Goal: Task Accomplishment & Management: Use online tool/utility

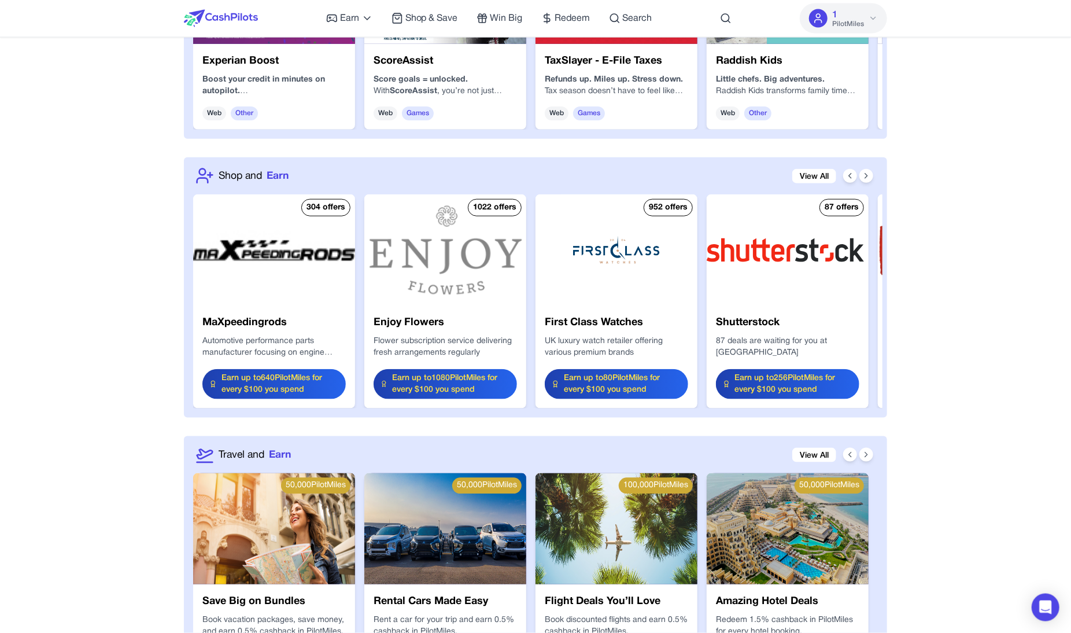
scroll to position [1149, 0]
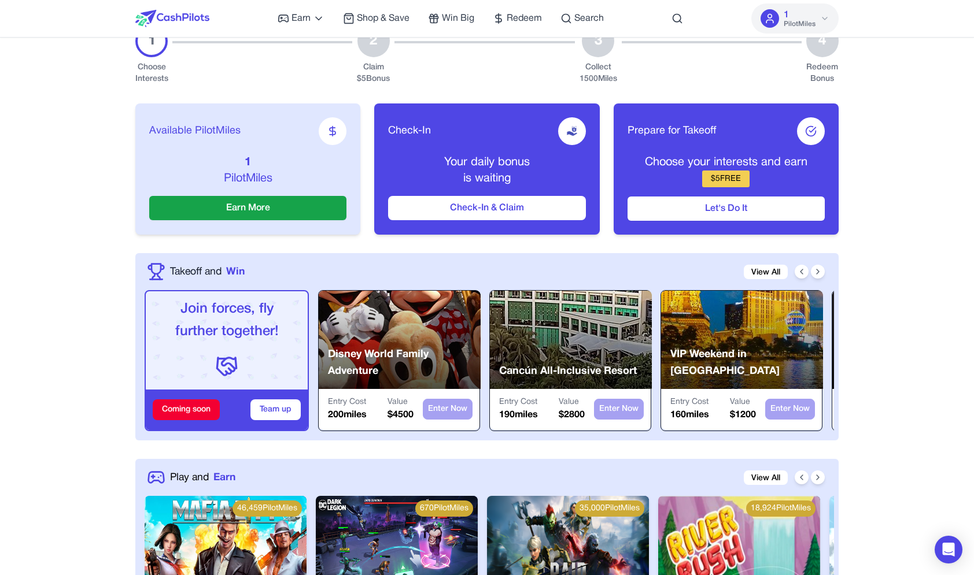
scroll to position [173, 0]
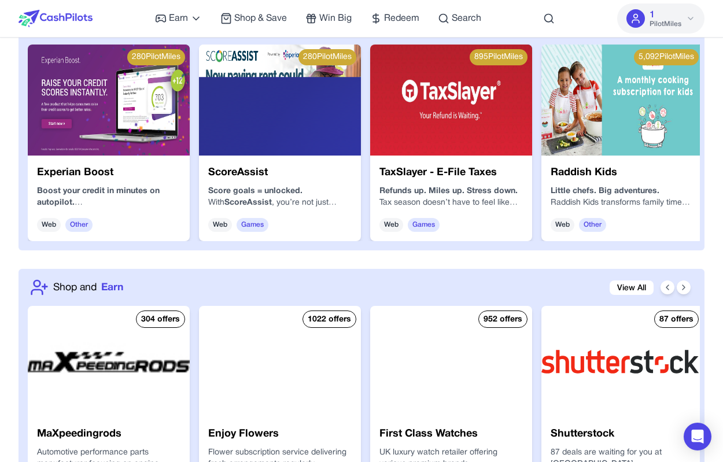
scroll to position [1153, 0]
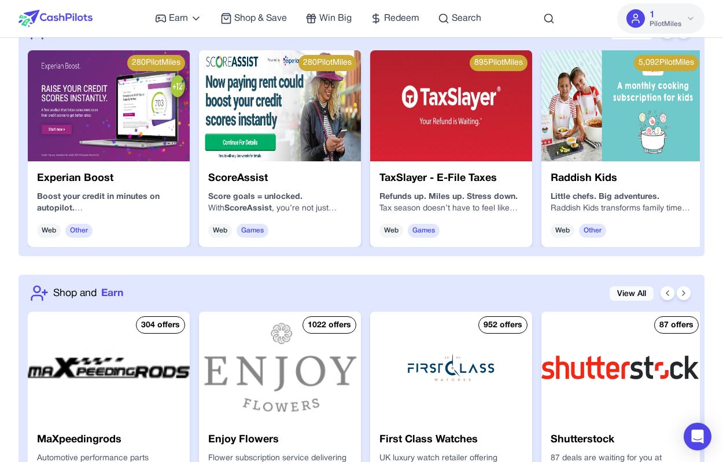
click at [647, 291] on link "View All" at bounding box center [632, 293] width 44 height 14
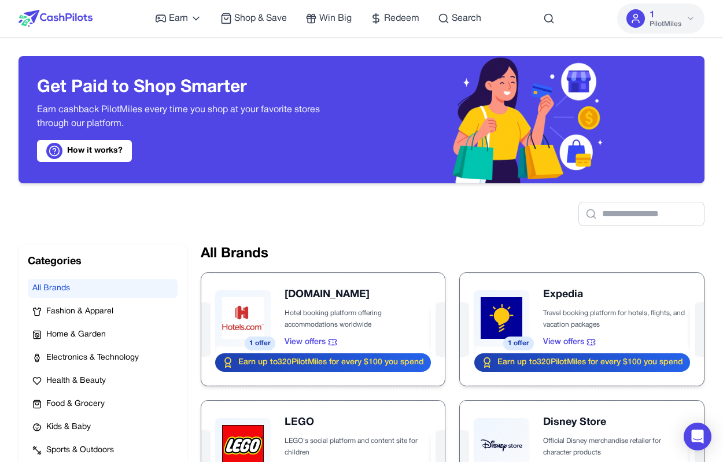
click at [82, 24] on img at bounding box center [56, 18] width 74 height 17
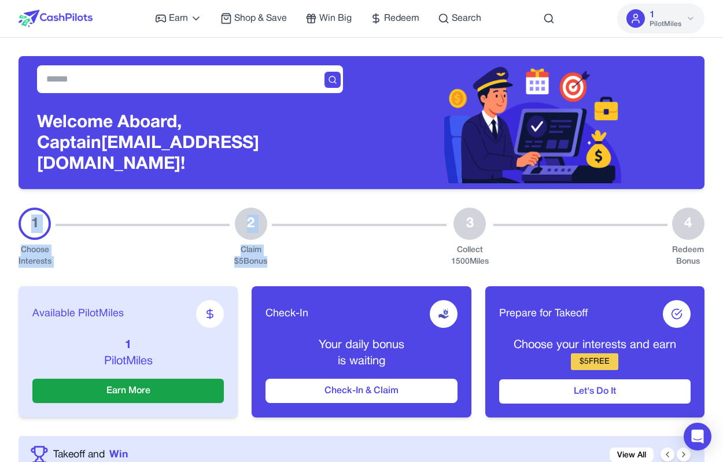
drag, startPoint x: 35, startPoint y: 216, endPoint x: 330, endPoint y: 240, distance: 296.5
click at [334, 241] on div "1 Choose Interests 2 Claim $ 5 Bonus 3 Collect 1500 Miles 4 Redeem Bonus" at bounding box center [362, 238] width 686 height 60
click at [330, 240] on div at bounding box center [359, 238] width 174 height 60
click at [457, 236] on div "3 Collect 1500 Miles" at bounding box center [470, 238] width 38 height 60
drag, startPoint x: 472, startPoint y: 241, endPoint x: 471, endPoint y: 257, distance: 15.7
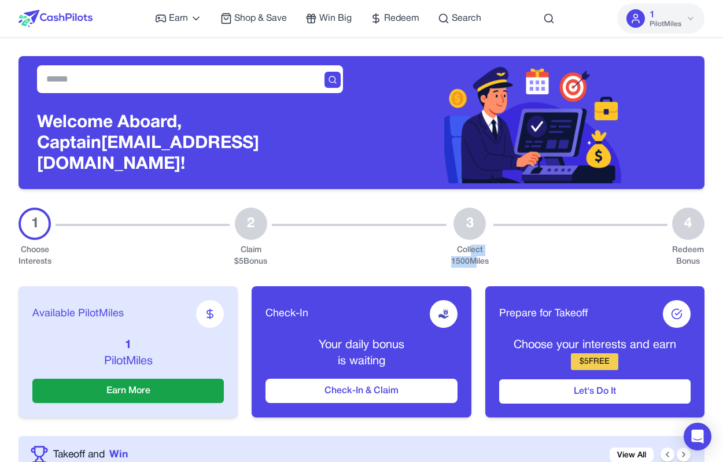
click at [471, 257] on div "Collect 1500 Miles" at bounding box center [470, 256] width 38 height 23
click at [497, 253] on div at bounding box center [580, 238] width 174 height 60
drag, startPoint x: 482, startPoint y: 255, endPoint x: 478, endPoint y: 240, distance: 15.4
click at [478, 245] on div "Collect 1500 Miles" at bounding box center [470, 256] width 38 height 23
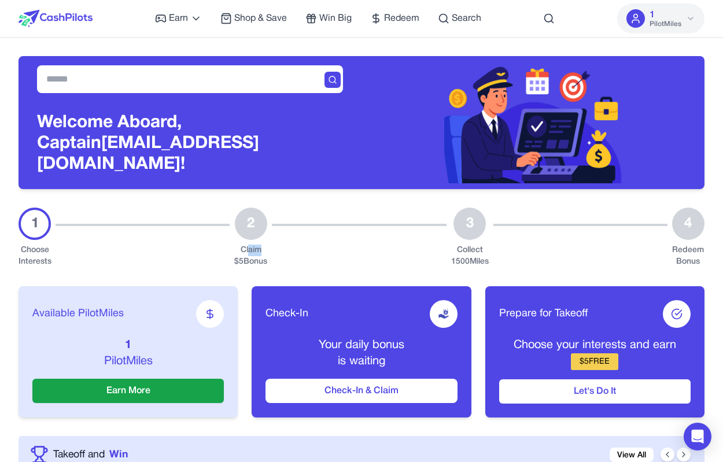
drag, startPoint x: 260, startPoint y: 246, endPoint x: 249, endPoint y: 247, distance: 11.0
click at [249, 249] on div "Claim $ 5 Bonus" at bounding box center [250, 256] width 33 height 23
click at [249, 247] on div "Claim $ 5 Bonus" at bounding box center [250, 256] width 33 height 23
drag, startPoint x: 249, startPoint y: 247, endPoint x: 470, endPoint y: 248, distance: 220.9
click at [470, 248] on div "1 Choose Interests 2 Claim $ 5 Bonus 3 Collect 1500 Miles 4 Redeem Bonus" at bounding box center [362, 238] width 686 height 60
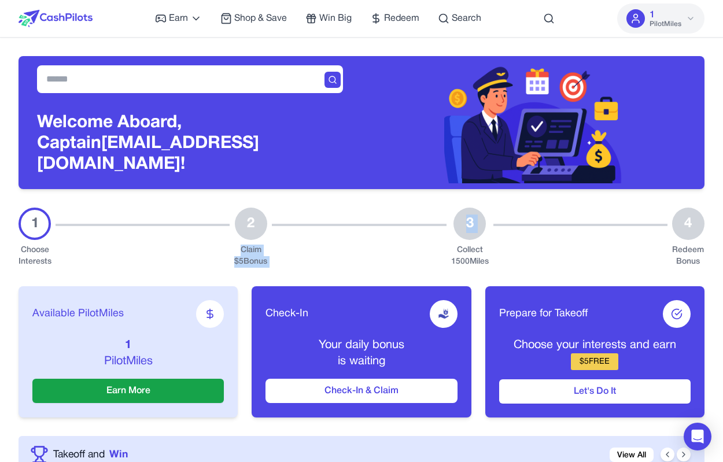
click at [470, 248] on div "Collect 1500 Miles" at bounding box center [470, 256] width 38 height 23
drag, startPoint x: 592, startPoint y: 359, endPoint x: 597, endPoint y: 353, distance: 7.4
click at [597, 353] on div "$ 5 FREE" at bounding box center [594, 361] width 47 height 17
click at [596, 354] on div "$ 5 FREE" at bounding box center [594, 361] width 47 height 17
drag, startPoint x: 601, startPoint y: 354, endPoint x: 601, endPoint y: 342, distance: 12.1
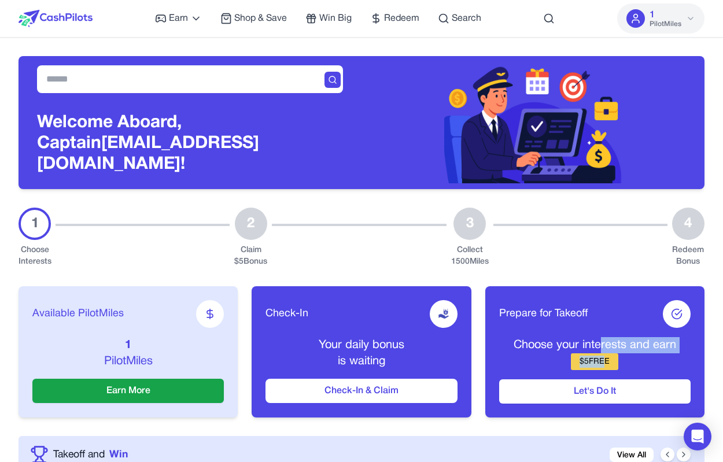
click at [601, 342] on div "Choose your interests and earn $ 5 FREE" at bounding box center [594, 353] width 191 height 33
drag, startPoint x: 599, startPoint y: 337, endPoint x: 599, endPoint y: 357, distance: 19.7
click at [599, 357] on div "Choose your interests and earn $ 5 FREE" at bounding box center [594, 353] width 191 height 33
click at [599, 356] on div "$ 5 FREE" at bounding box center [594, 361] width 47 height 17
drag, startPoint x: 599, startPoint y: 356, endPoint x: 599, endPoint y: 342, distance: 13.9
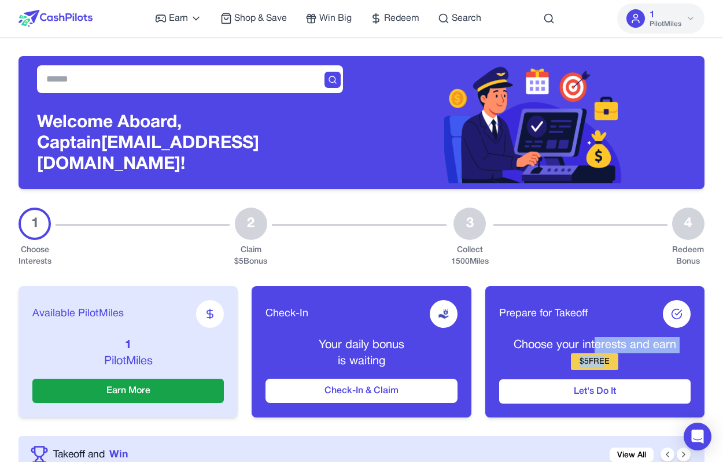
click at [599, 342] on div "Choose your interests and earn $ 5 FREE" at bounding box center [594, 353] width 191 height 33
click at [599, 342] on p "Choose your interests and earn" at bounding box center [594, 345] width 191 height 16
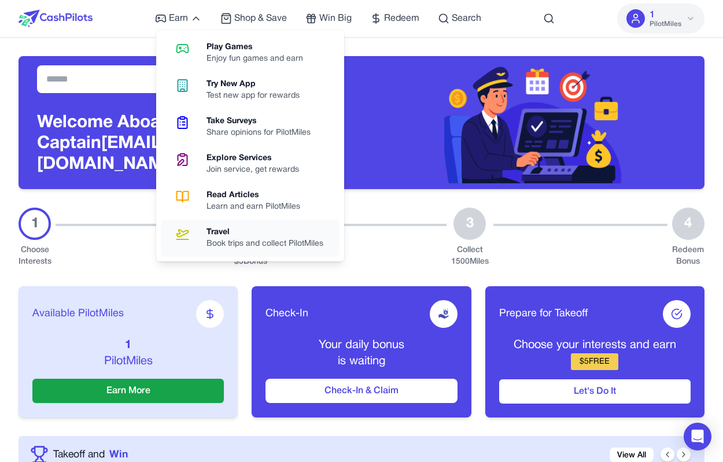
click at [209, 235] on div "Travel" at bounding box center [269, 233] width 126 height 12
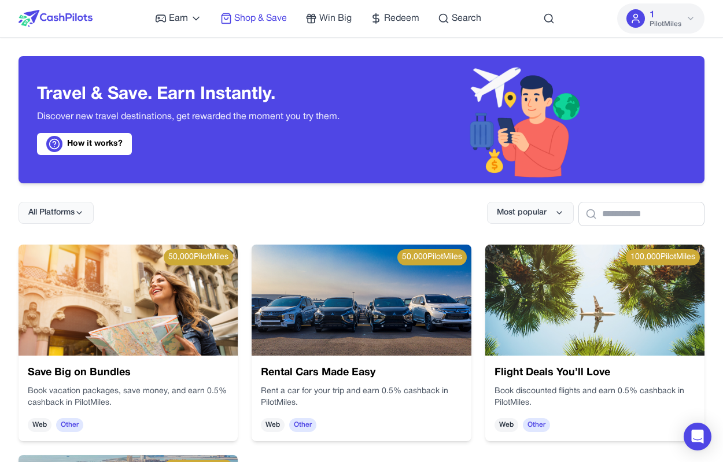
click at [277, 19] on span "Shop & Save" at bounding box center [260, 19] width 53 height 14
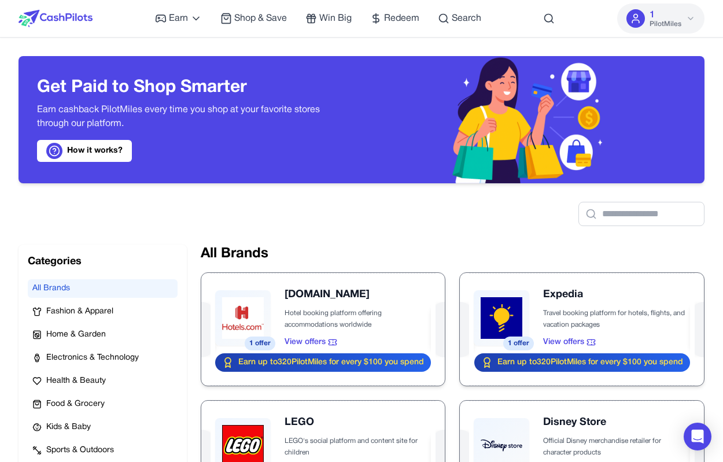
click at [64, 21] on img at bounding box center [56, 18] width 74 height 17
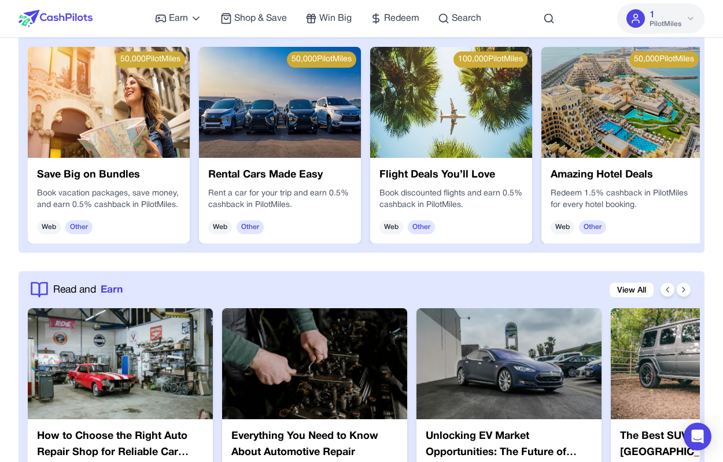
scroll to position [2126, 0]
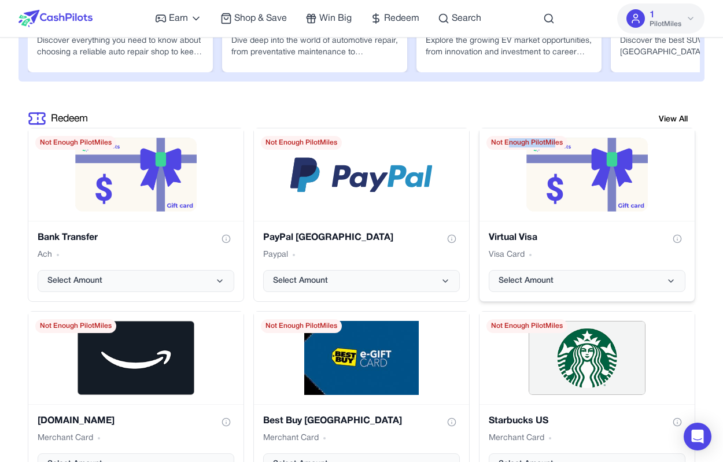
drag, startPoint x: 509, startPoint y: 135, endPoint x: 555, endPoint y: 132, distance: 45.7
click at [556, 136] on span "Not Enough PilotMiles" at bounding box center [526, 143] width 81 height 14
click at [553, 136] on span "Not Enough PilotMiles" at bounding box center [526, 143] width 81 height 14
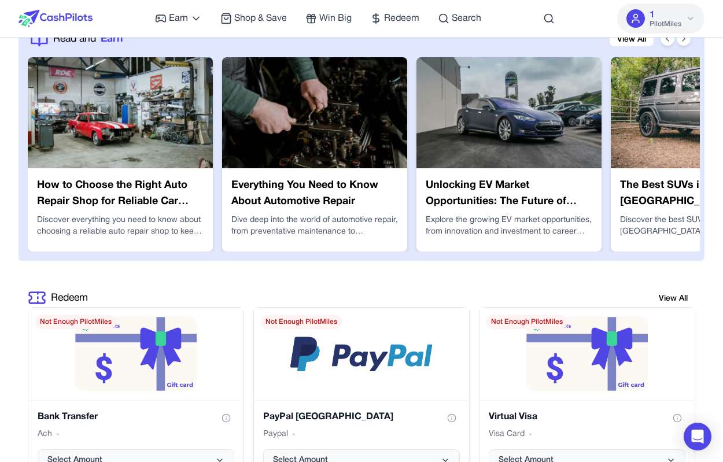
scroll to position [1871, 0]
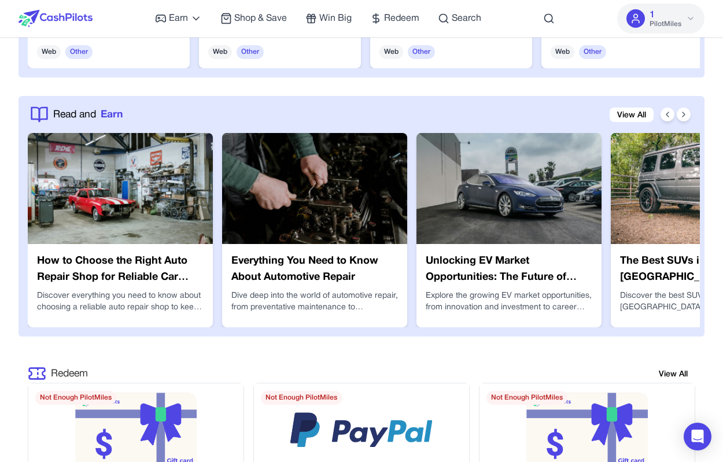
click at [64, 367] on span "Redeem" at bounding box center [69, 373] width 37 height 15
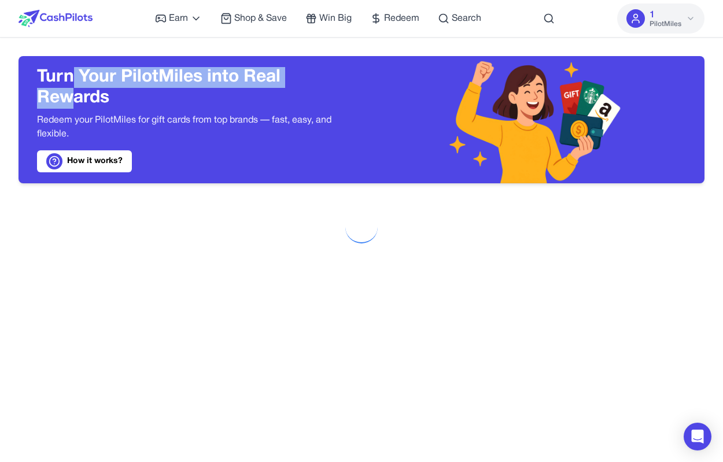
drag, startPoint x: 75, startPoint y: 86, endPoint x: 76, endPoint y: 94, distance: 7.6
click at [76, 94] on h3 "Turn Your PilotMiles into Real Rewards" at bounding box center [190, 88] width 306 height 42
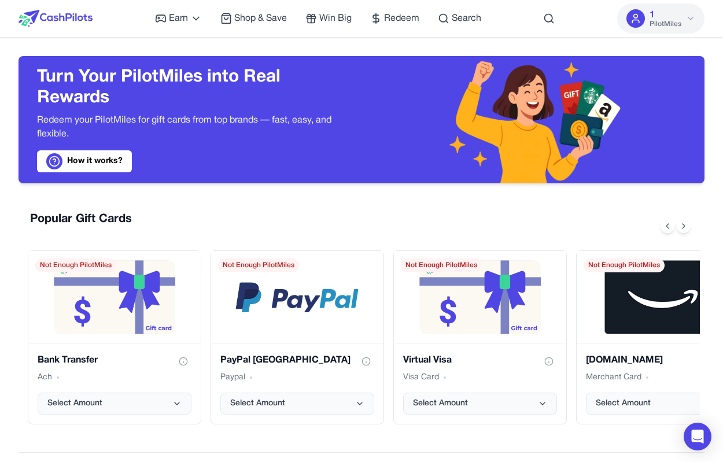
click at [108, 95] on h3 "Turn Your PilotMiles into Real Rewards" at bounding box center [190, 88] width 306 height 42
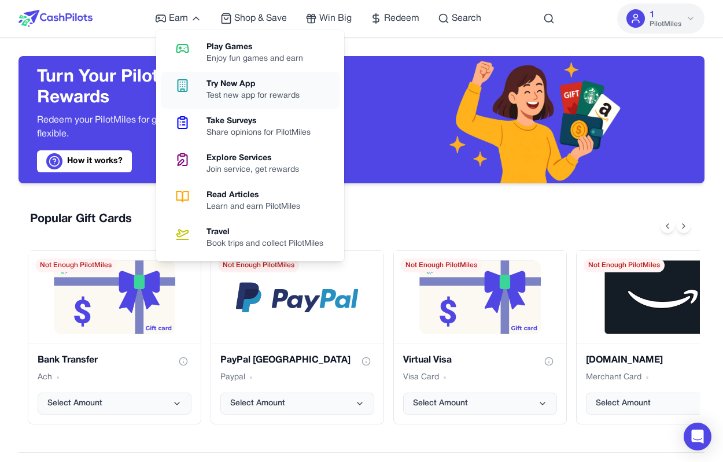
click at [193, 95] on link "Try New App Test new app for rewards" at bounding box center [250, 90] width 179 height 37
